Goal: Task Accomplishment & Management: Manage account settings

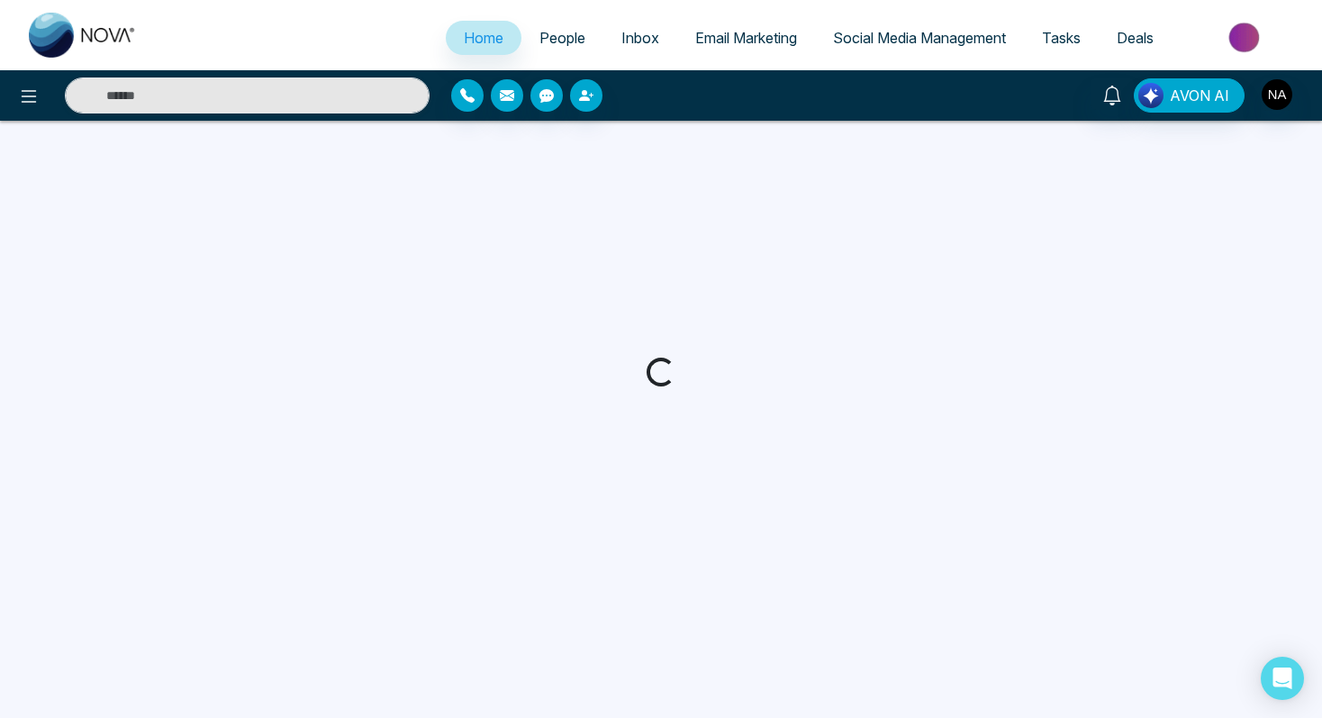
select select "*"
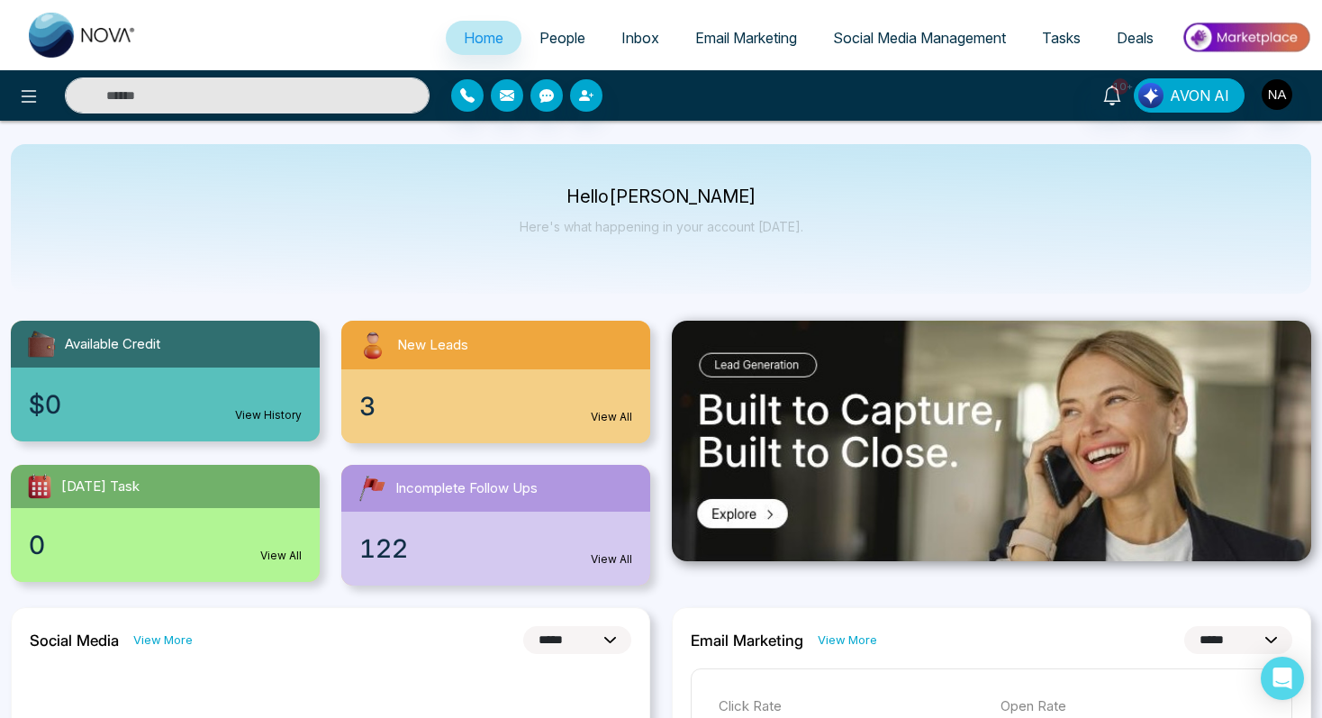
click at [1297, 95] on div "10+ AVON AI" at bounding box center [1047, 95] width 530 height 34
click at [1285, 95] on img "button" at bounding box center [1277, 94] width 31 height 31
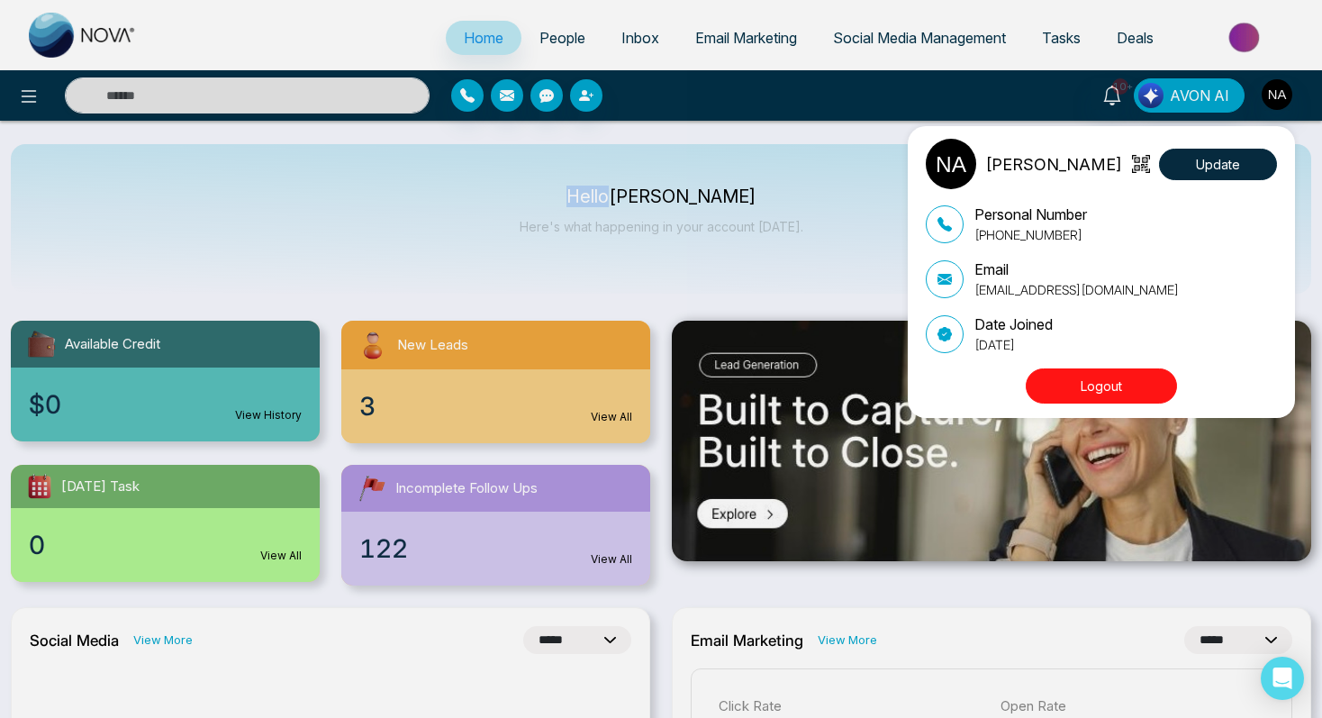
click at [1107, 386] on button "Logout" at bounding box center [1101, 385] width 151 height 35
